Goal: Check status

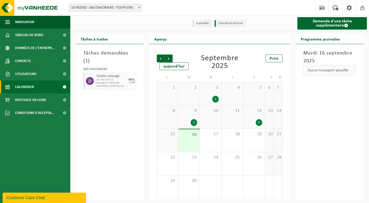
click at [171, 142] on div "15" at bounding box center [167, 140] width 21 height 23
click at [245, 118] on div "12 2" at bounding box center [253, 117] width 21 height 23
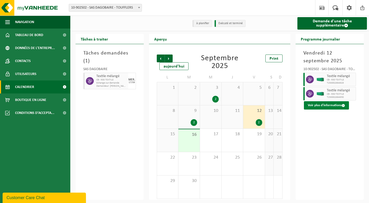
click at [320, 104] on button "Voir plus d'informations" at bounding box center [326, 105] width 45 height 8
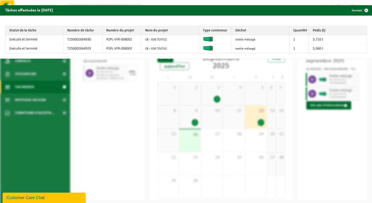
click at [321, 133] on div "Tâches effectuées le [DATE] Fermer Statut de la tâche Numéro de tâche Numéro du…" at bounding box center [186, 101] width 372 height 203
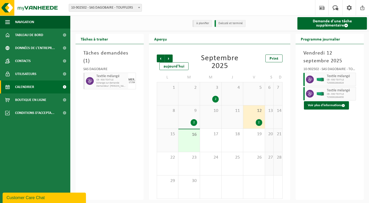
click at [193, 123] on div "2" at bounding box center [193, 122] width 7 height 7
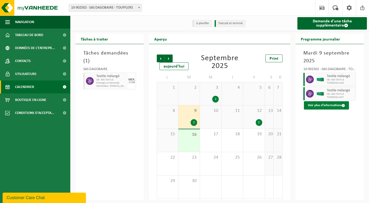
click at [332, 106] on button "Voir plus d'informations" at bounding box center [326, 105] width 45 height 8
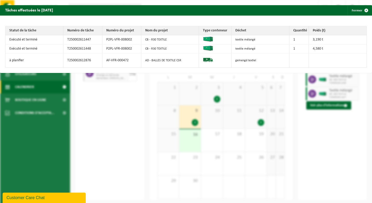
click at [314, 128] on div "Tâches effectuées le [DATE] Fermer Statut de la tâche Numéro de tâche Numéro du…" at bounding box center [186, 101] width 372 height 203
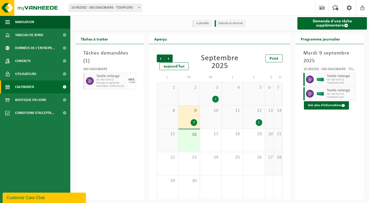
click at [195, 124] on div "2" at bounding box center [193, 122] width 7 height 7
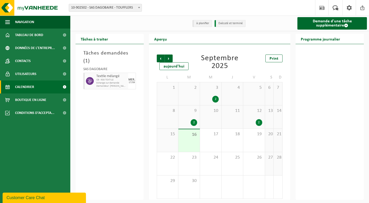
click at [211, 96] on div "2" at bounding box center [210, 99] width 16 height 7
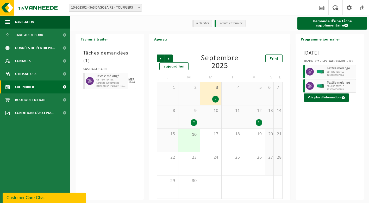
click at [217, 101] on div "2" at bounding box center [215, 99] width 7 height 7
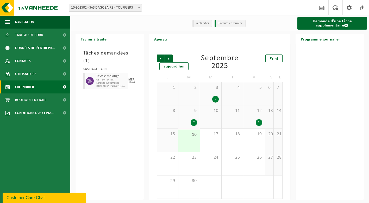
click at [216, 100] on div "2" at bounding box center [215, 99] width 7 height 7
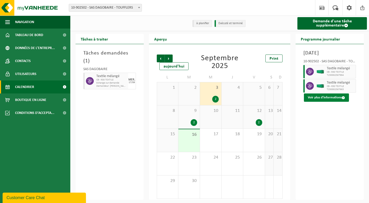
click at [320, 102] on button "Voir plus d'informations" at bounding box center [326, 98] width 45 height 8
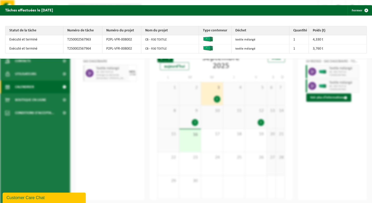
click at [306, 119] on div "Tâches effectuées le [DATE] Fermer Statut de la tâche Numéro de tâche Numéro du…" at bounding box center [186, 101] width 372 height 203
